Goal: Complete application form

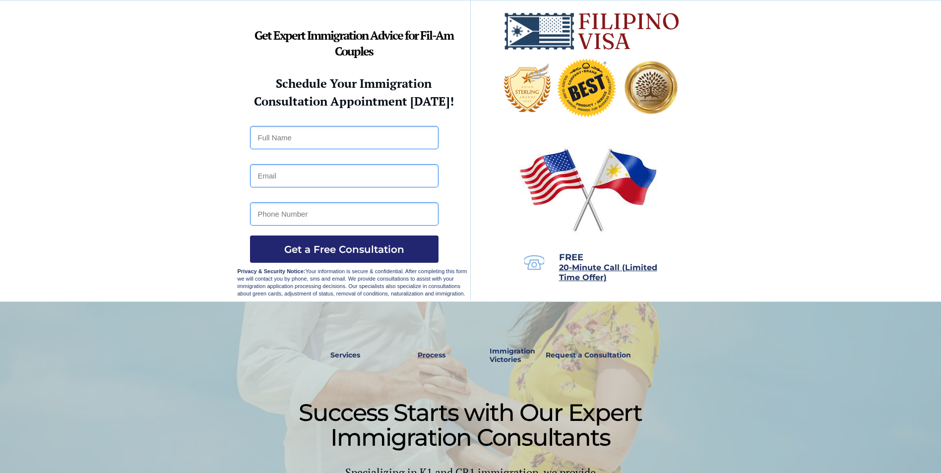
click at [362, 136] on input "text" at bounding box center [344, 137] width 189 height 23
type input "[PERSON_NAME]"
type input "[DOMAIN_NAME][EMAIL_ADDRESS][DOMAIN_NAME]"
click at [347, 221] on input "7133633906" at bounding box center [344, 213] width 189 height 23
type input "7"
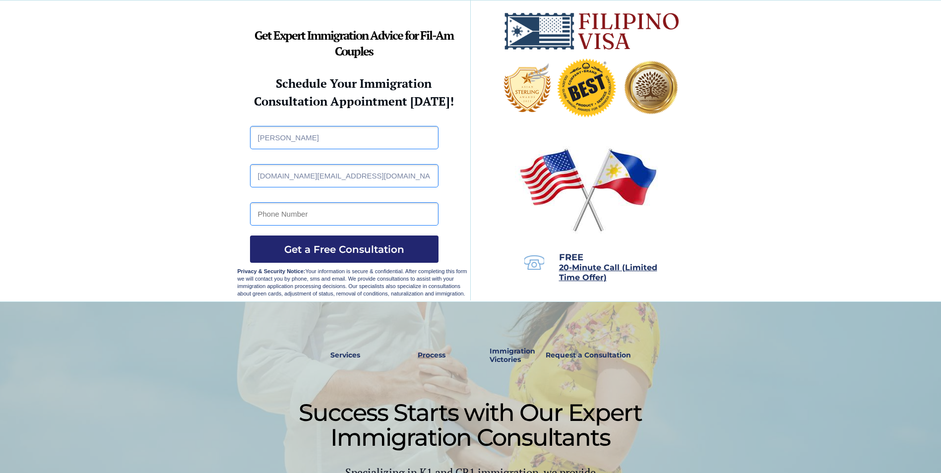
click at [385, 173] on input "[DOMAIN_NAME][EMAIL_ADDRESS][DOMAIN_NAME]" at bounding box center [344, 175] width 189 height 23
type input "j"
click at [386, 139] on input "[PERSON_NAME]" at bounding box center [344, 137] width 189 height 23
type input "J"
